Goal: Task Accomplishment & Management: Manage account settings

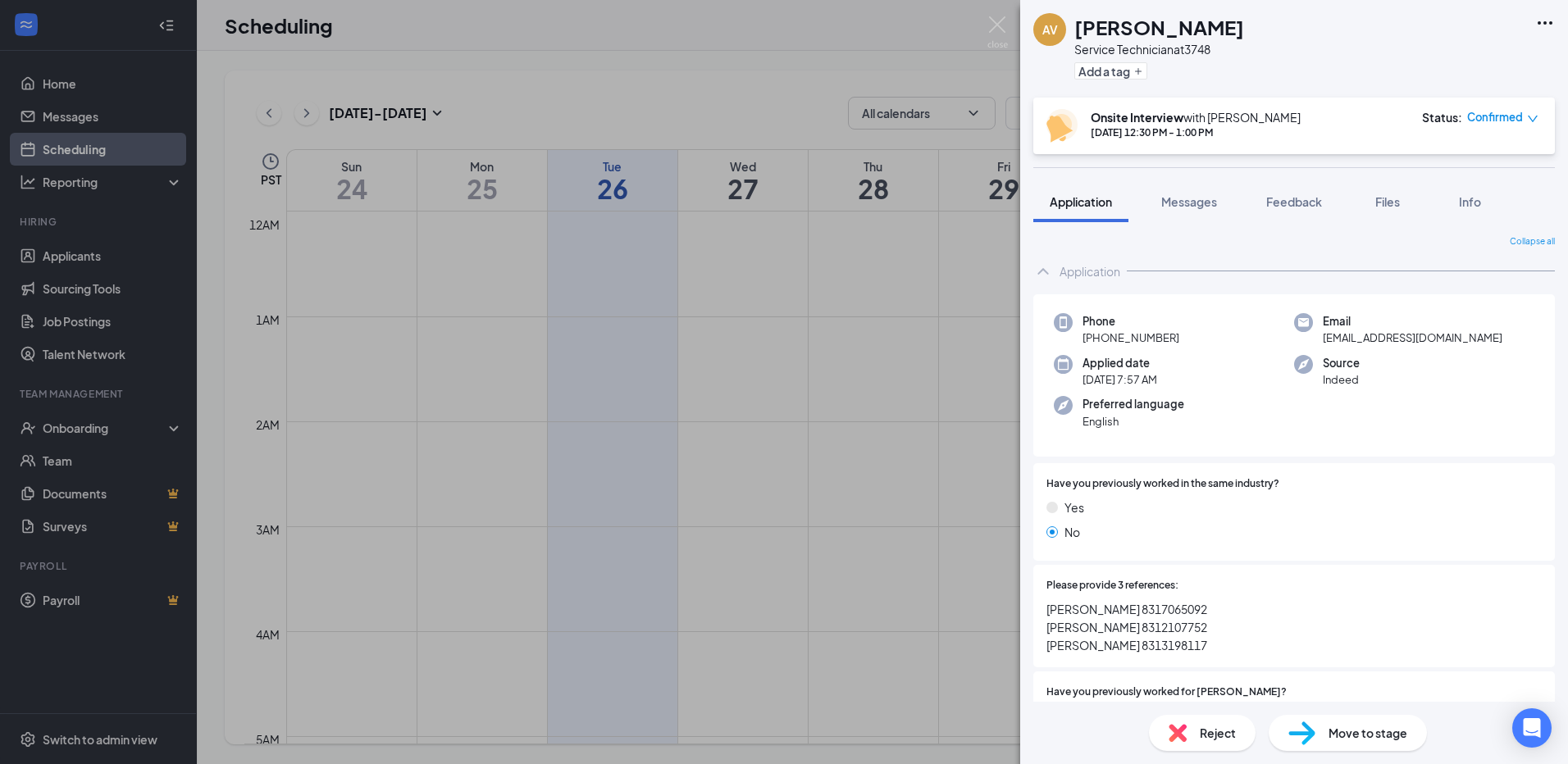
scroll to position [738, 0]
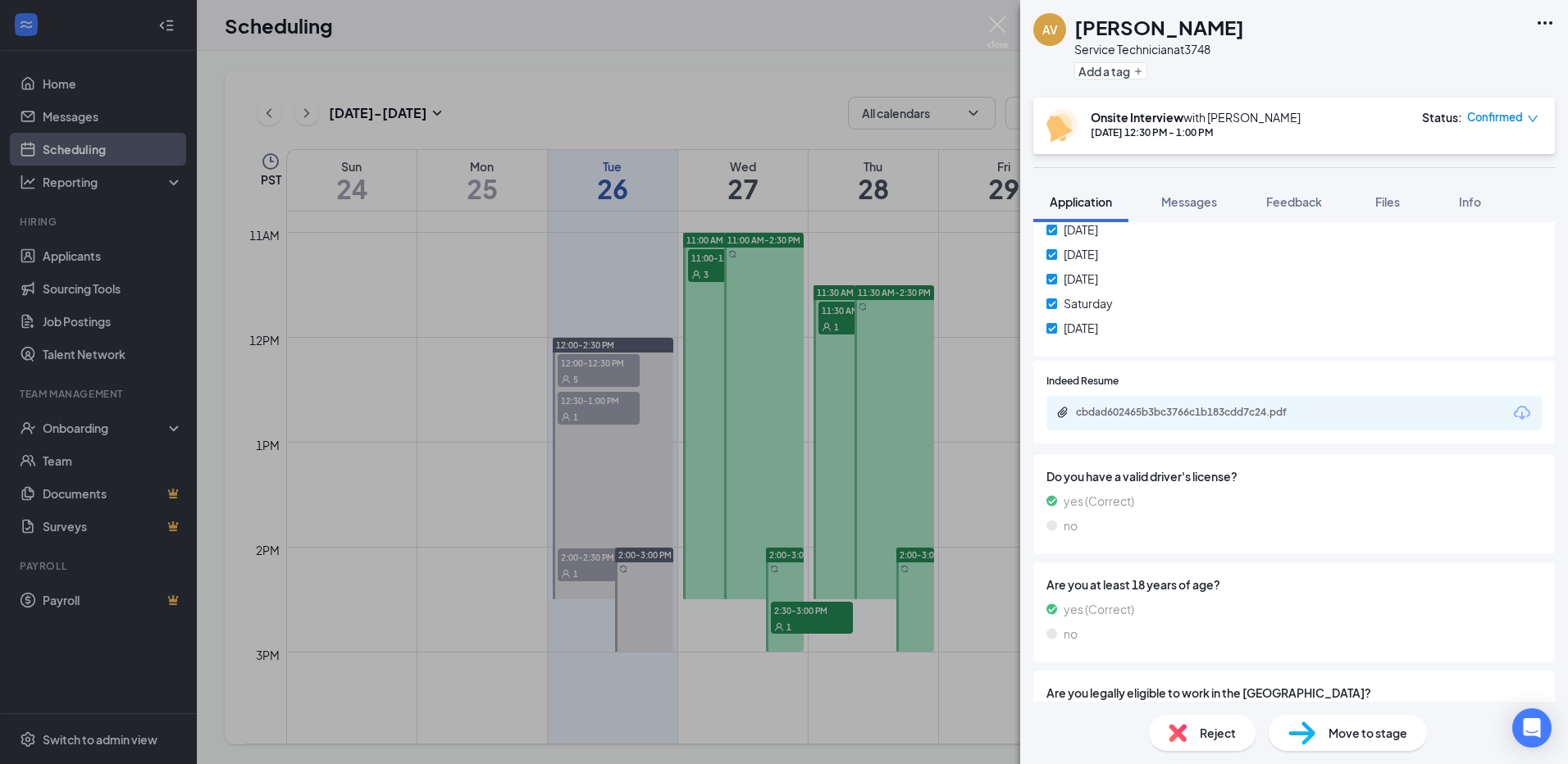
click at [1099, 104] on div "Onsite Interview with [PERSON_NAME] [DATE] 12:30 PM - 1:00 PM Status : Confirmed" at bounding box center [1294, 126] width 522 height 57
click at [1038, 129] on div "Onsite Interview with [PERSON_NAME] [DATE] 12:30 PM - 1:00 PM Status : Confirmed" at bounding box center [1294, 126] width 522 height 57
drag, startPoint x: 765, startPoint y: 300, endPoint x: 697, endPoint y: 215, distance: 108.9
click at [744, 279] on div "AV [PERSON_NAME] Service Technician at 3748 Add a tag Onsite Interview with [PE…" at bounding box center [784, 382] width 1568 height 764
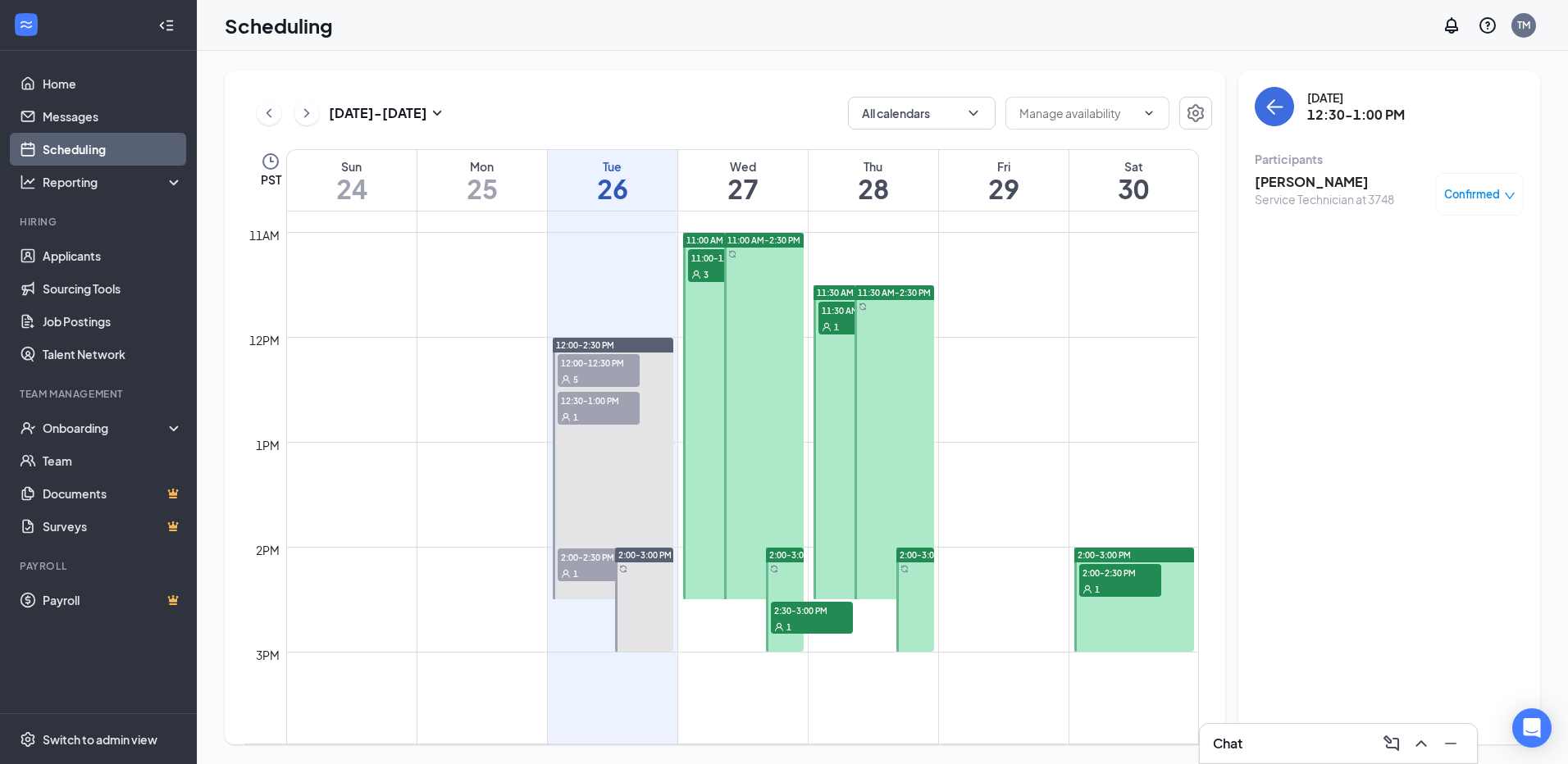
drag, startPoint x: 697, startPoint y: 215, endPoint x: 690, endPoint y: 138, distance: 77.3
click at [690, 138] on div "[DATE] - [DATE] All calendars PST Sun 24 Mon 25 Tue 26 Wed 27 Thu 28 Fri 29 Sat…" at bounding box center [724, 407] width 1000 height 674
click at [614, 381] on div "5" at bounding box center [598, 378] width 82 height 16
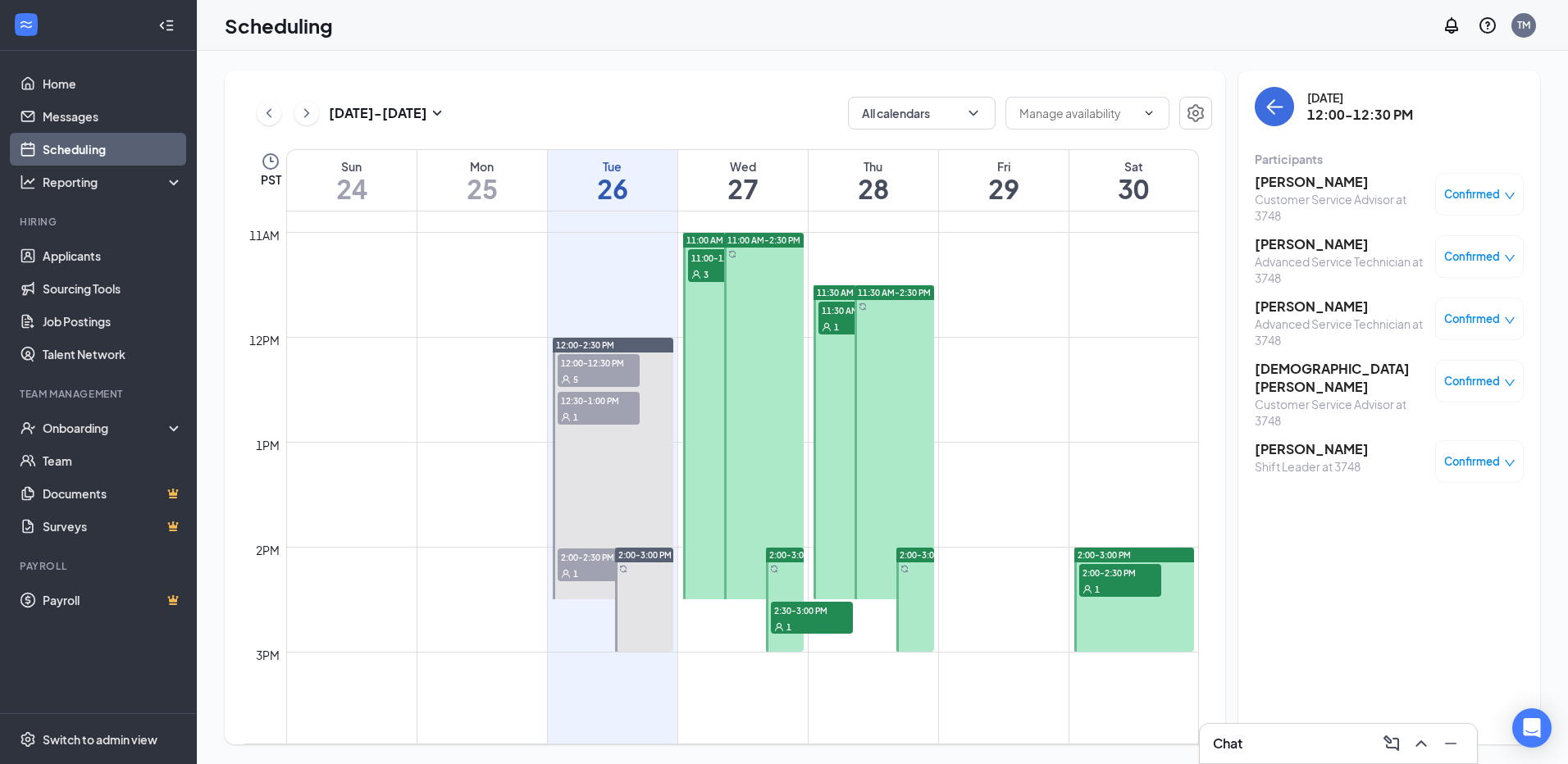
click at [1496, 196] on span "Confirmed" at bounding box center [1472, 194] width 56 height 16
click at [1411, 275] on span "Mark complete" at bounding box center [1427, 275] width 82 height 18
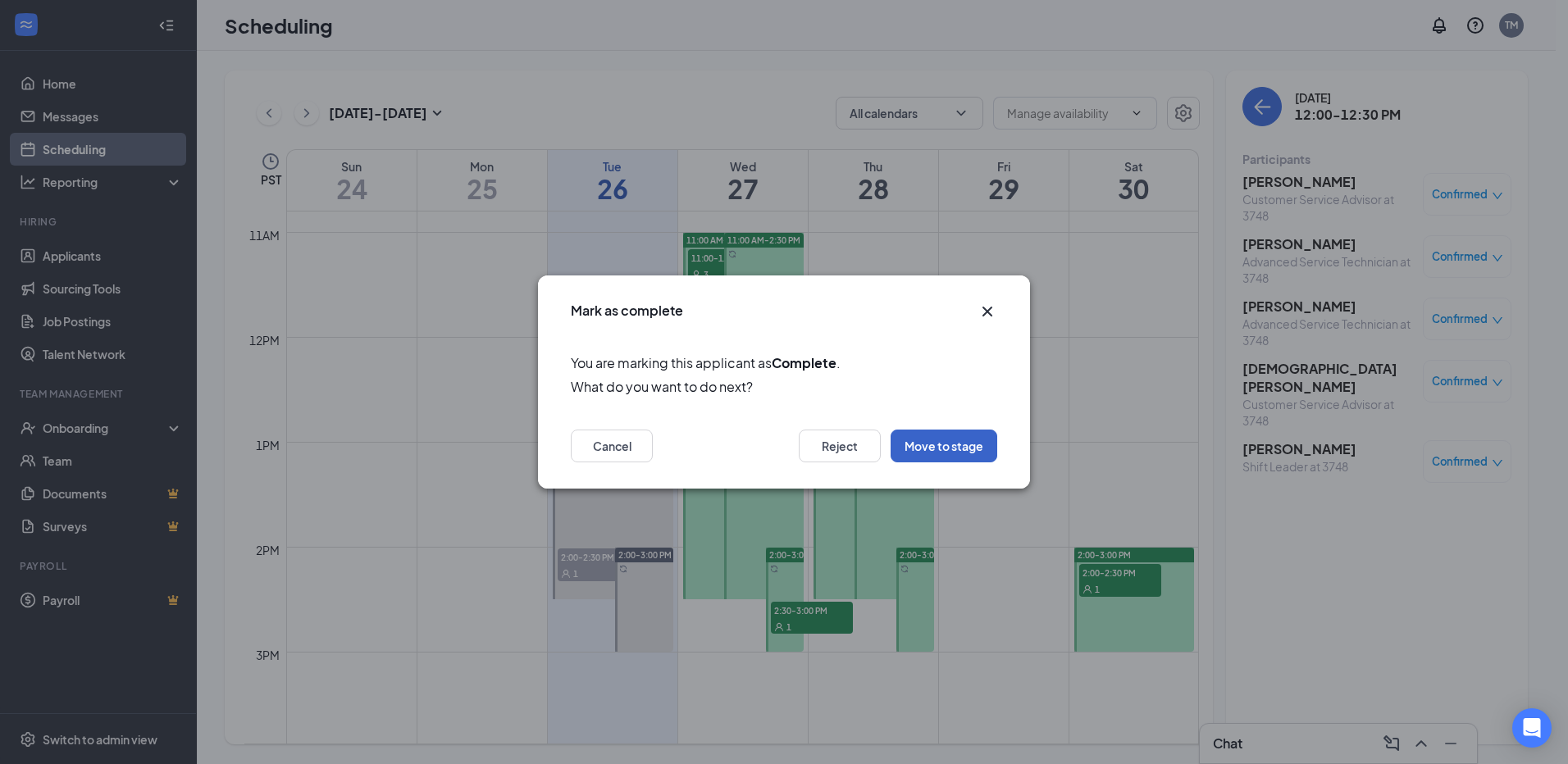
click at [981, 443] on button "Move to stage" at bounding box center [944, 446] width 106 height 33
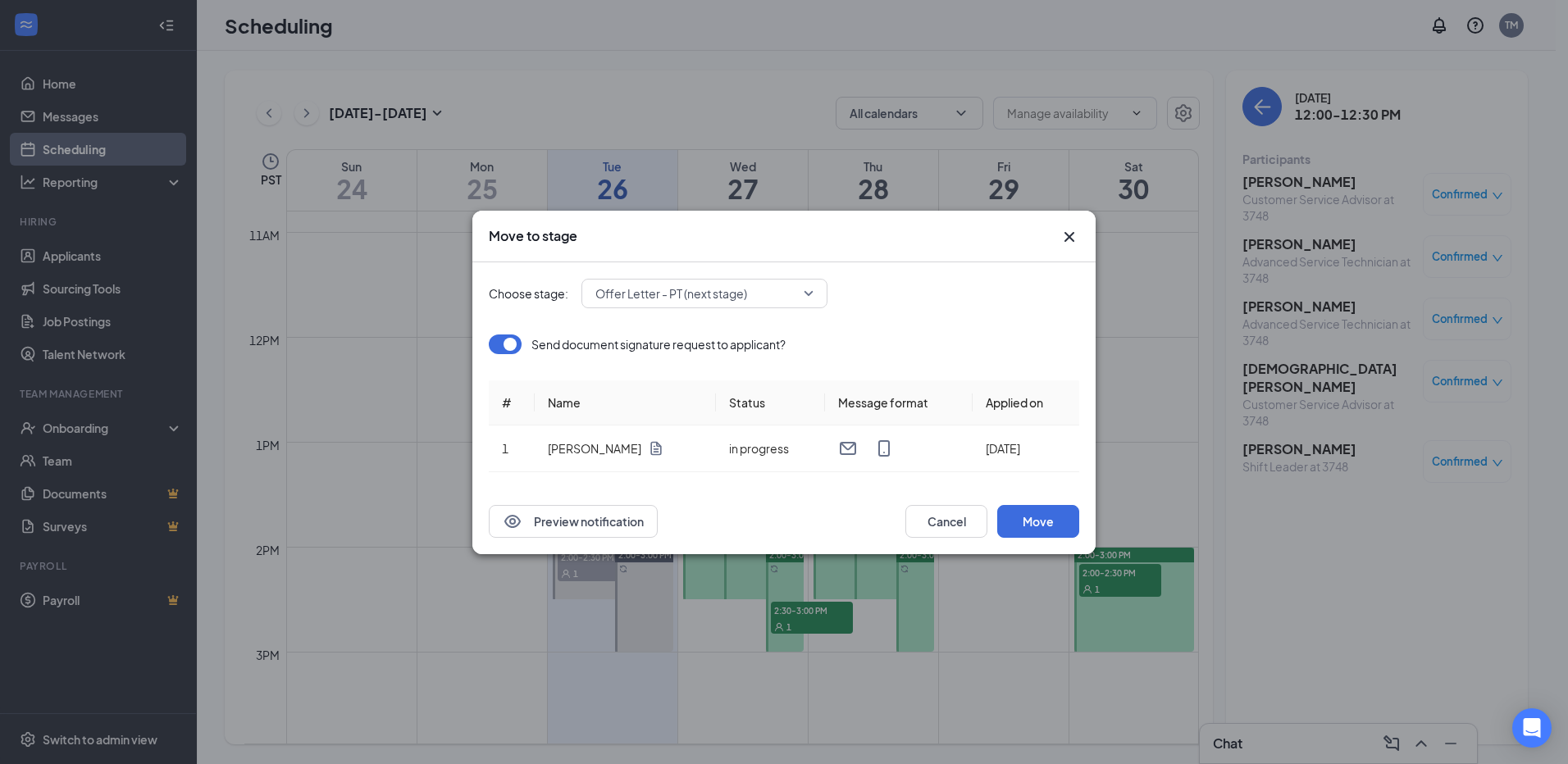
click at [1067, 232] on icon "Cross" at bounding box center [1069, 237] width 20 height 20
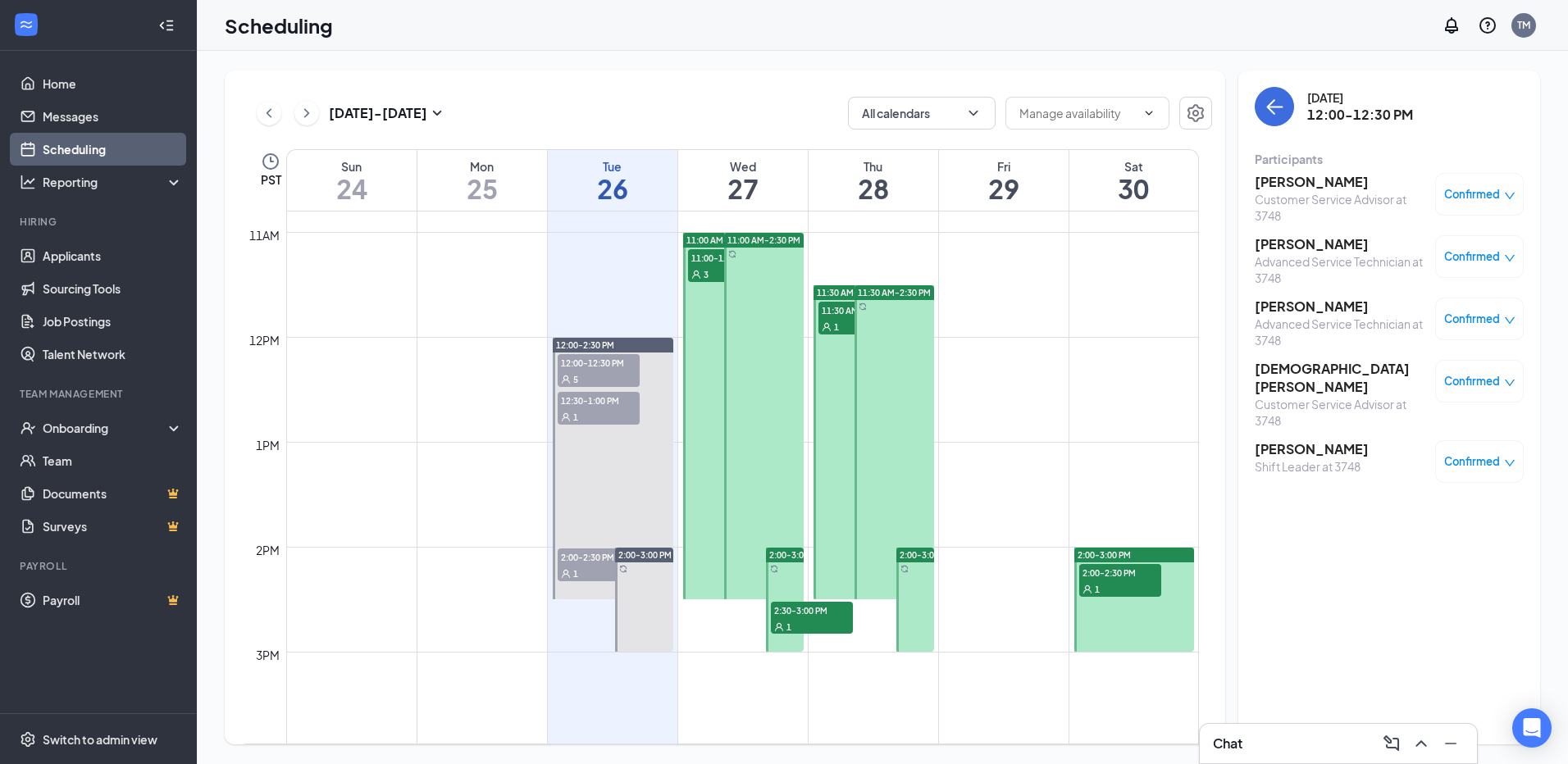
click at [597, 567] on div "1" at bounding box center [598, 572] width 82 height 16
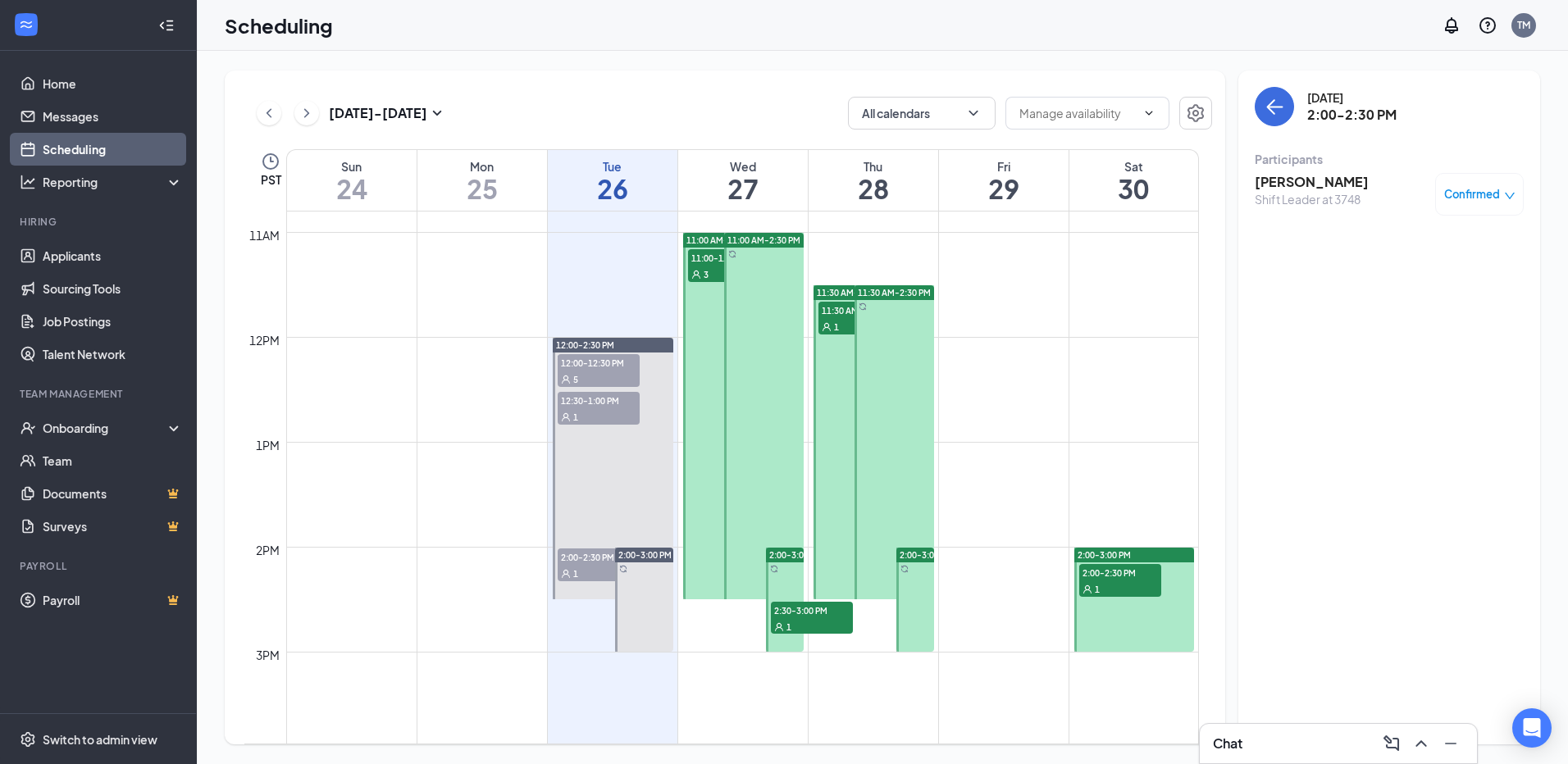
click at [710, 263] on span "11:00-11:30 AM" at bounding box center [729, 257] width 82 height 16
click at [605, 371] on div "5" at bounding box center [598, 378] width 82 height 16
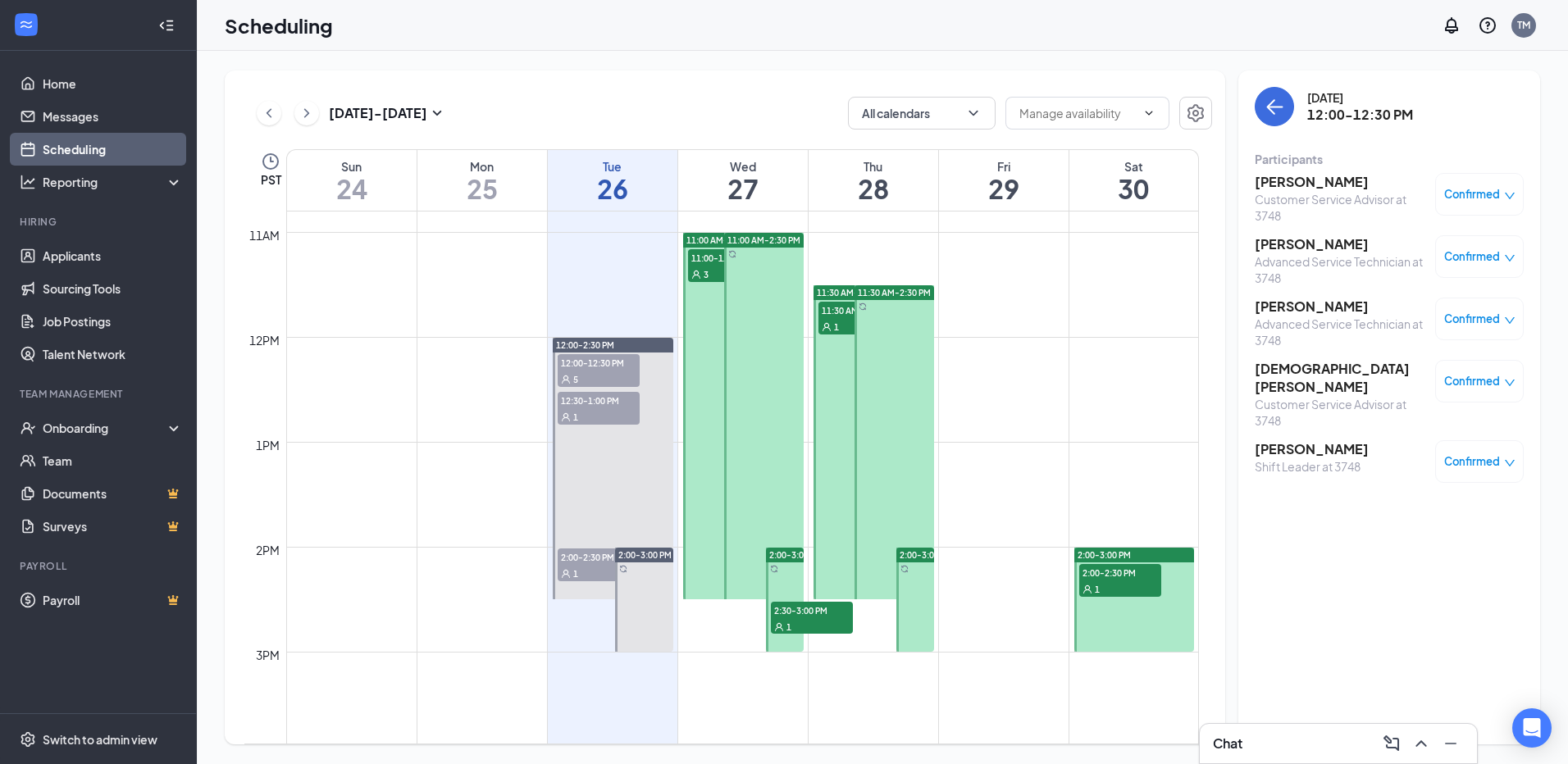
click at [601, 405] on span "12:30-1:00 PM" at bounding box center [598, 400] width 82 height 16
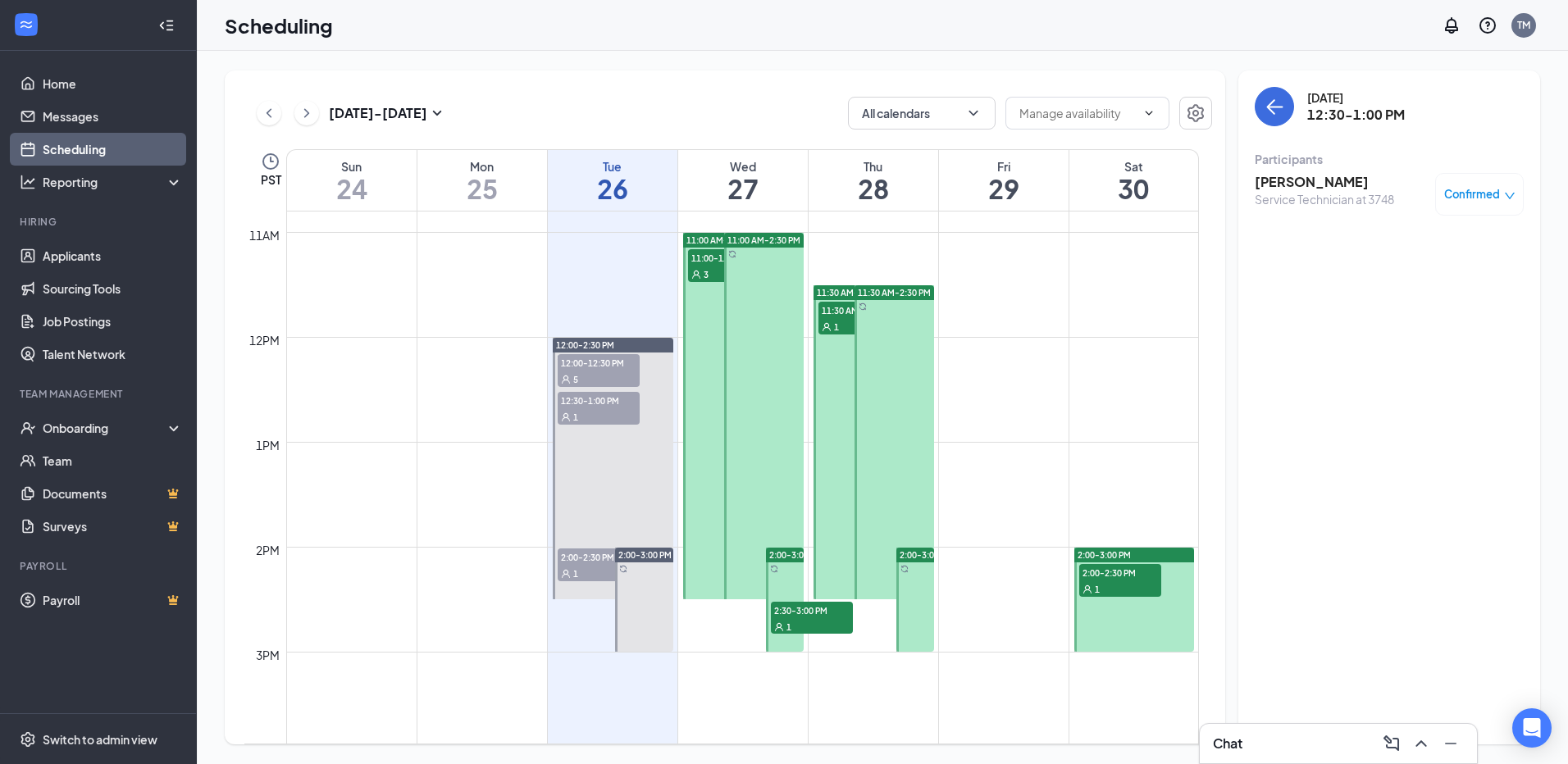
click at [615, 379] on div "5" at bounding box center [598, 378] width 82 height 16
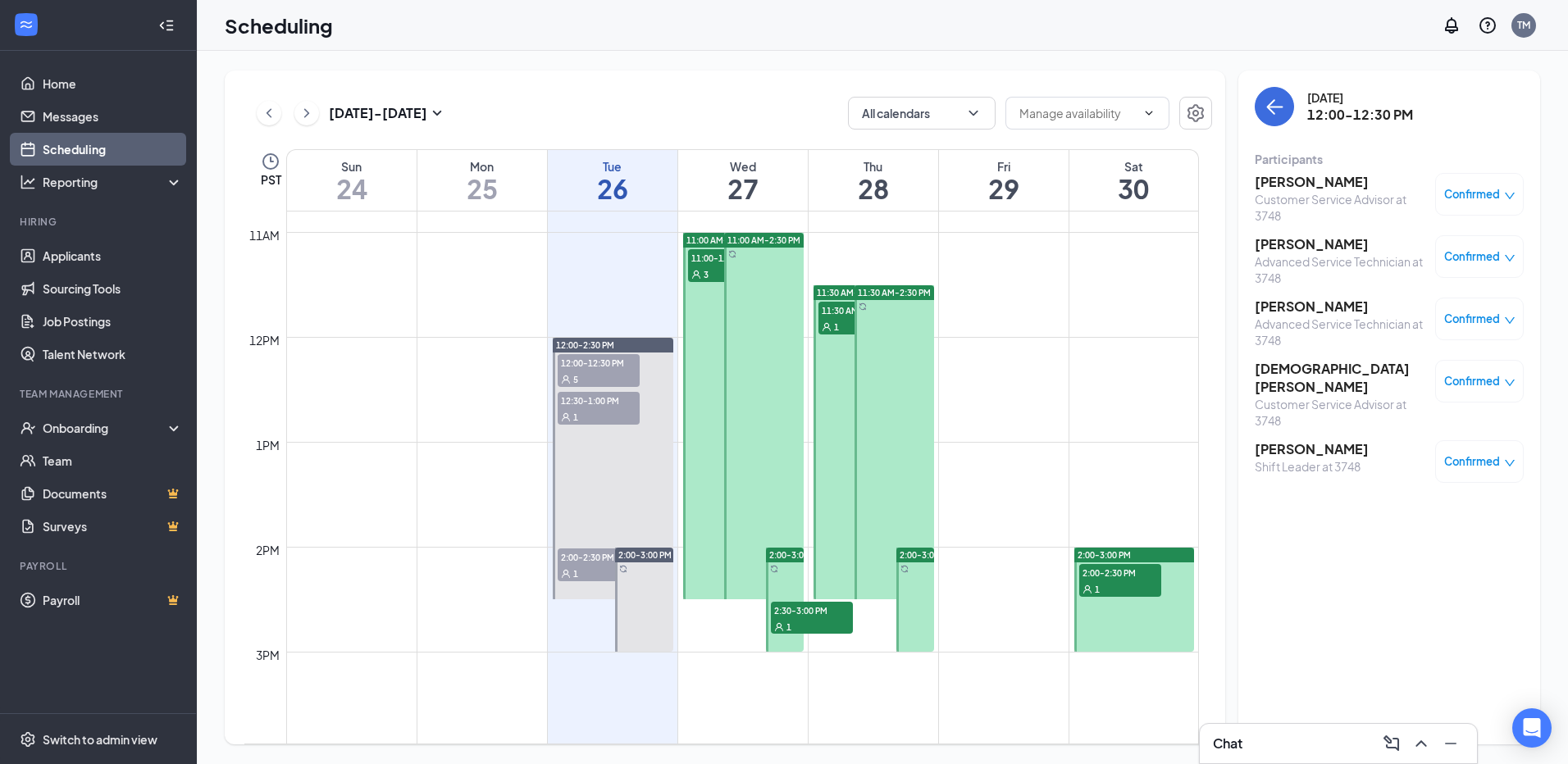
click at [605, 387] on div "12:00-12:30 PM 5" at bounding box center [598, 371] width 85 height 36
click at [607, 397] on span "12:30-1:00 PM" at bounding box center [598, 400] width 82 height 16
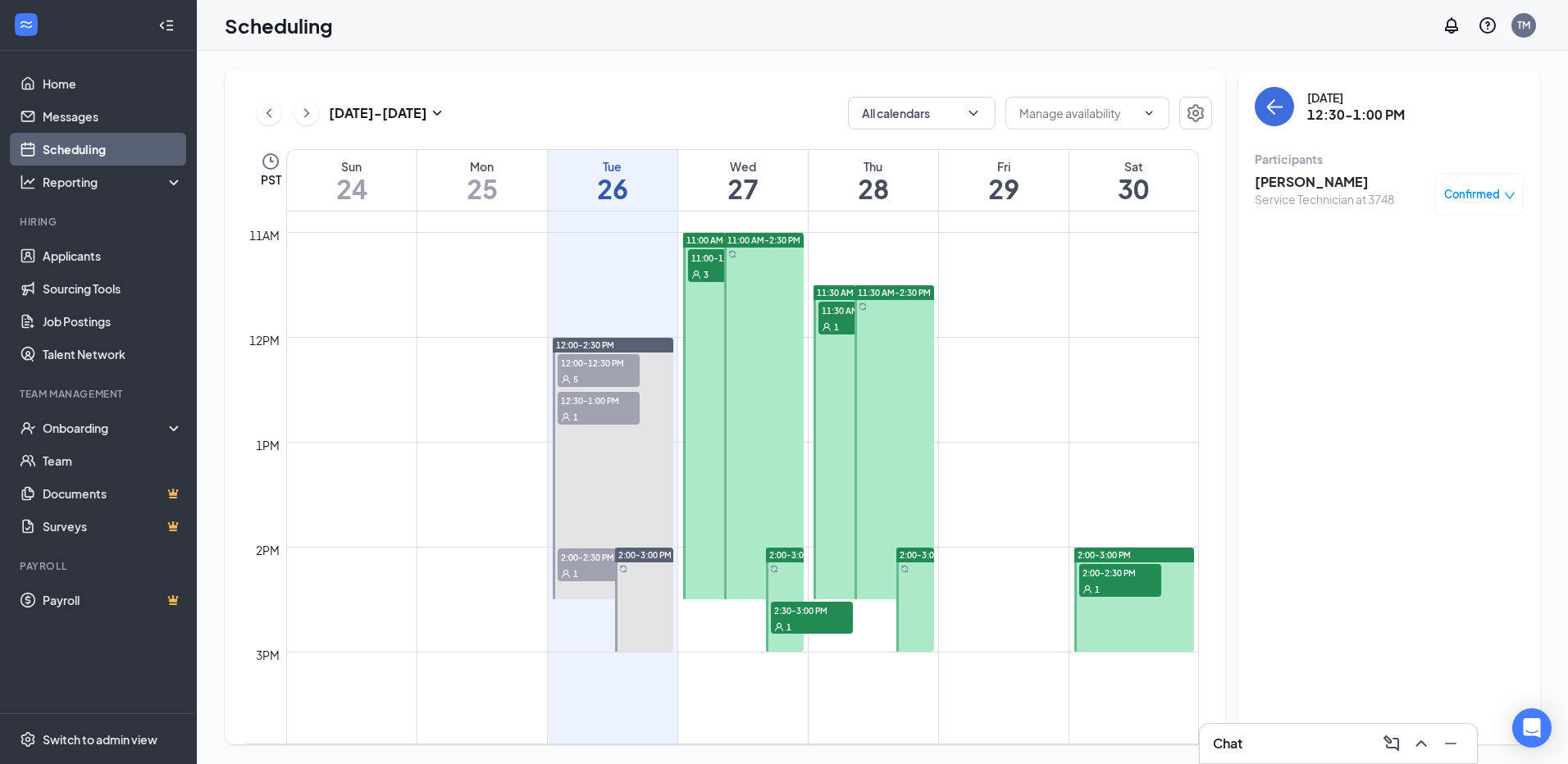
click at [561, 364] on span "12:00-12:30 PM" at bounding box center [598, 361] width 82 height 16
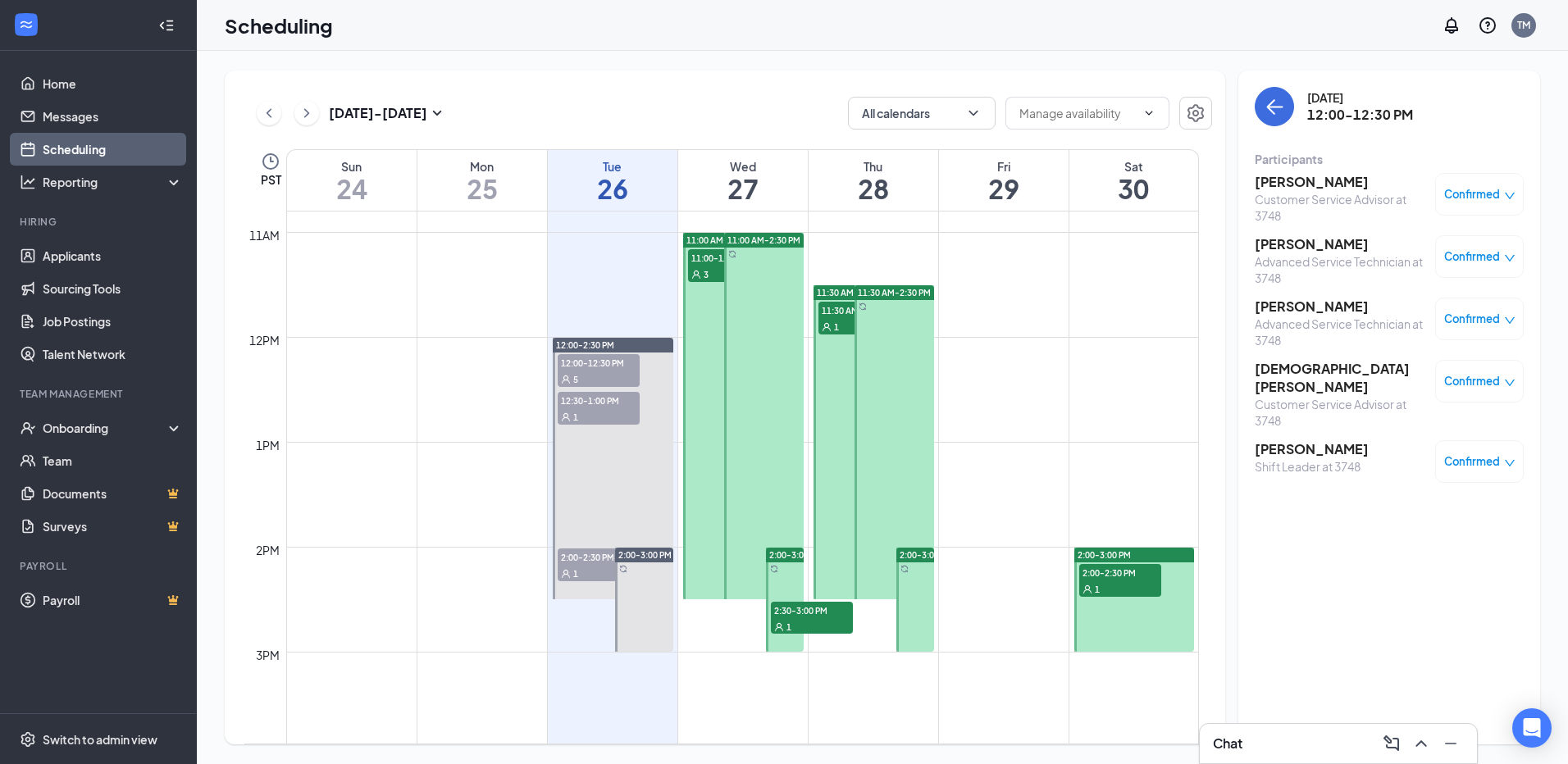
click at [1451, 320] on span "Confirmed" at bounding box center [1472, 318] width 56 height 16
click at [1410, 428] on span "Mark as no-show" at bounding box center [1431, 428] width 91 height 18
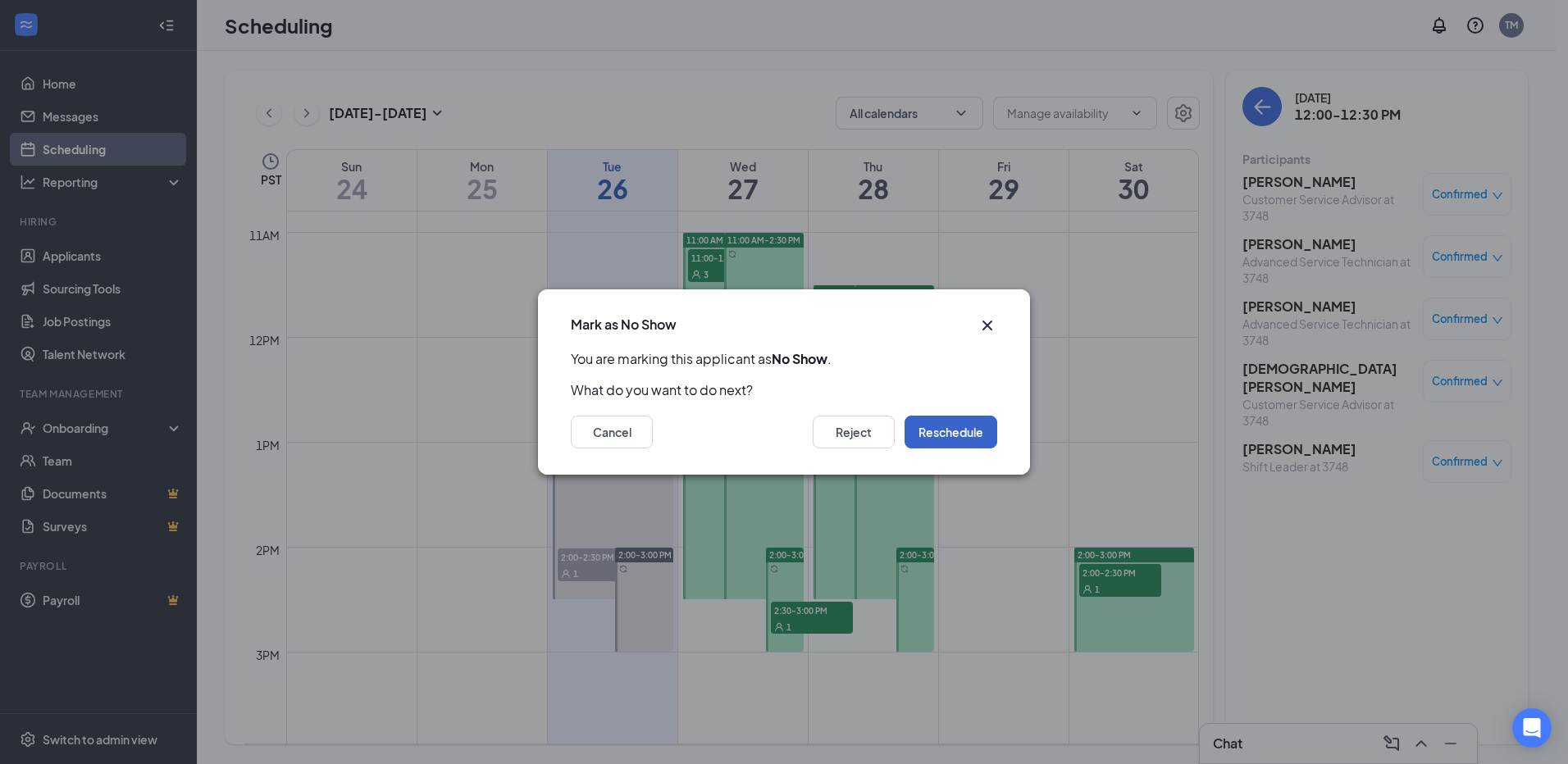
click at [942, 427] on button "Reschedule" at bounding box center [950, 431] width 93 height 33
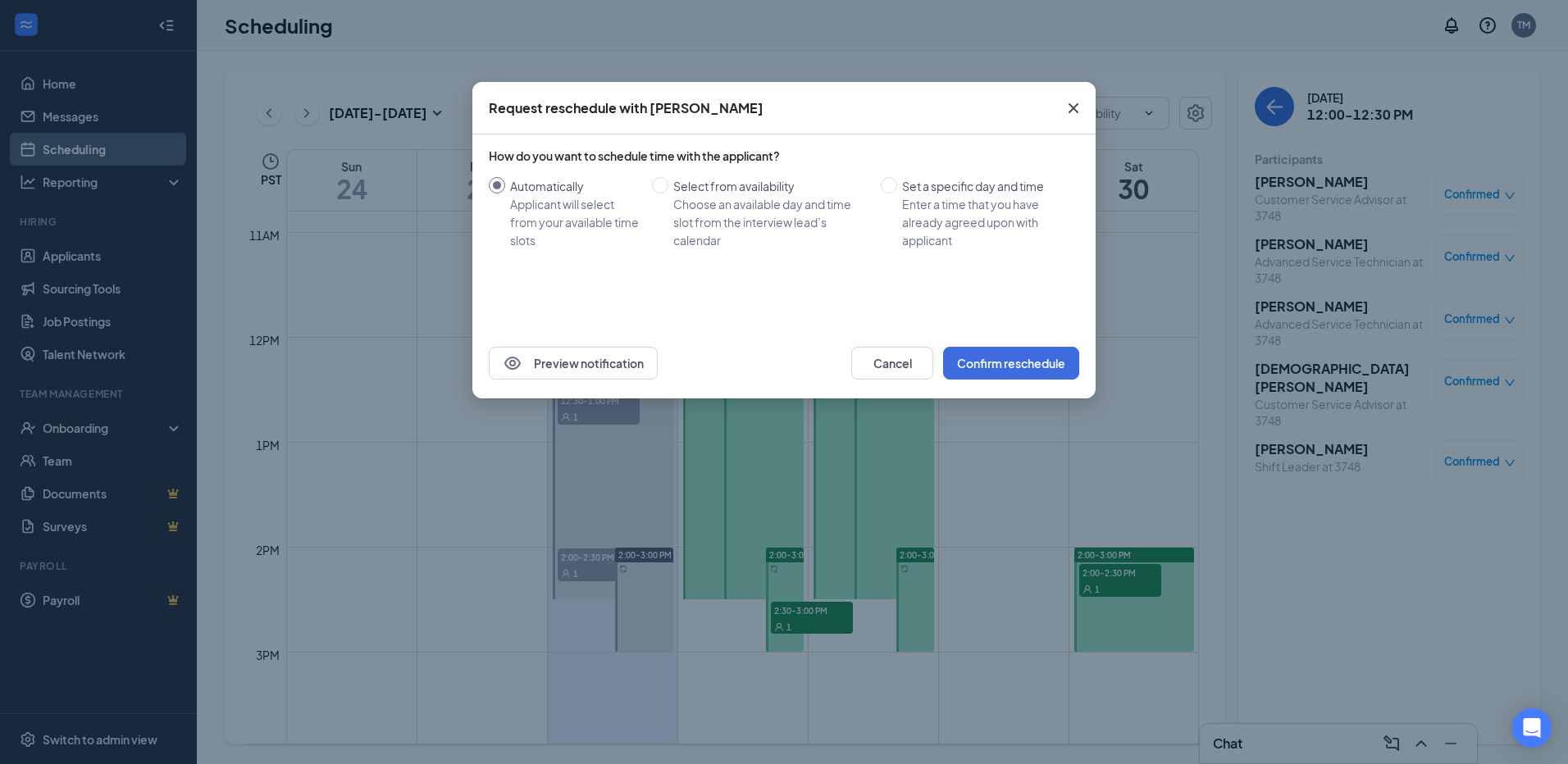
click at [1072, 113] on icon "Cross" at bounding box center [1073, 108] width 20 height 20
